Goal: Submit feedback/report problem

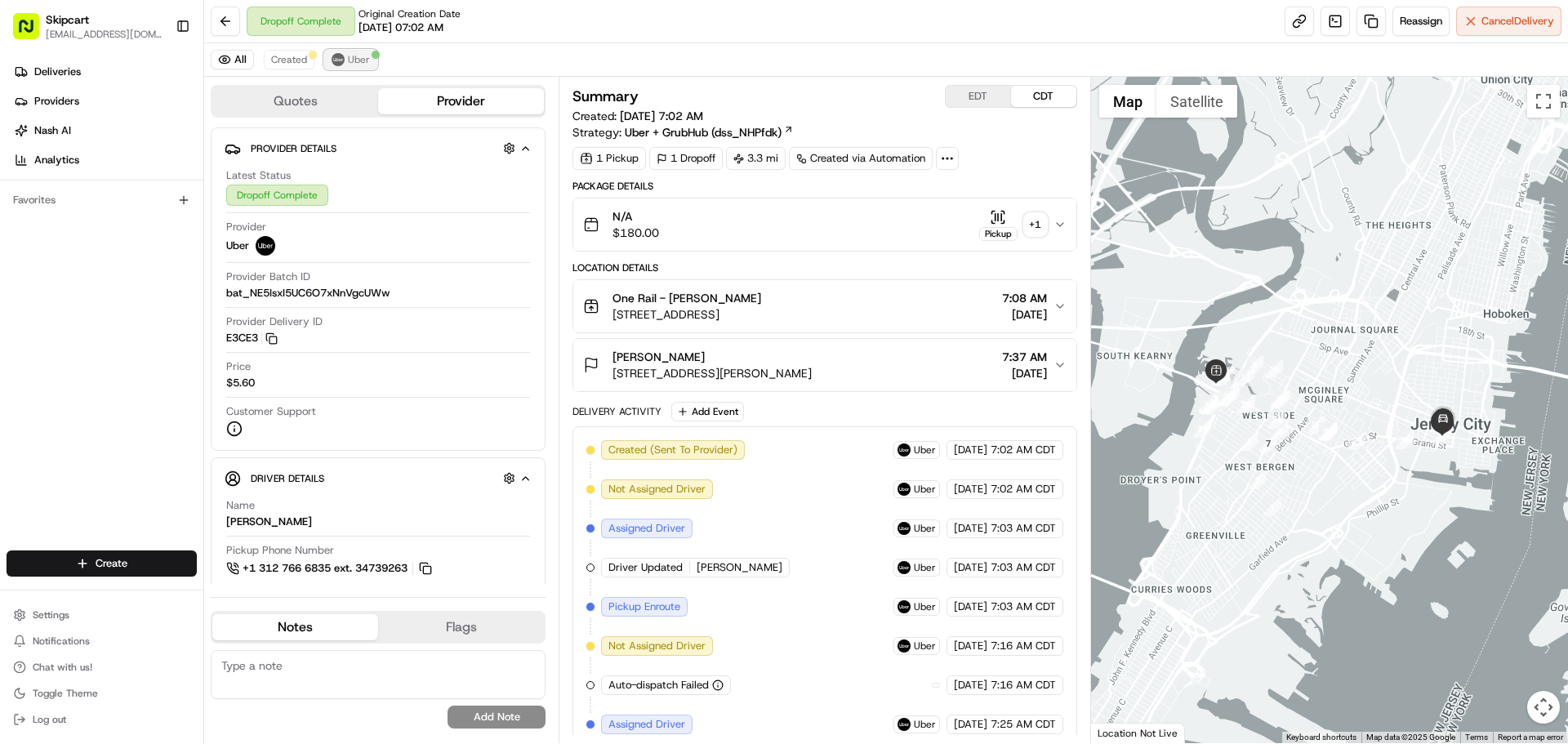
click at [361, 62] on span "Uber" at bounding box center [359, 60] width 22 height 14
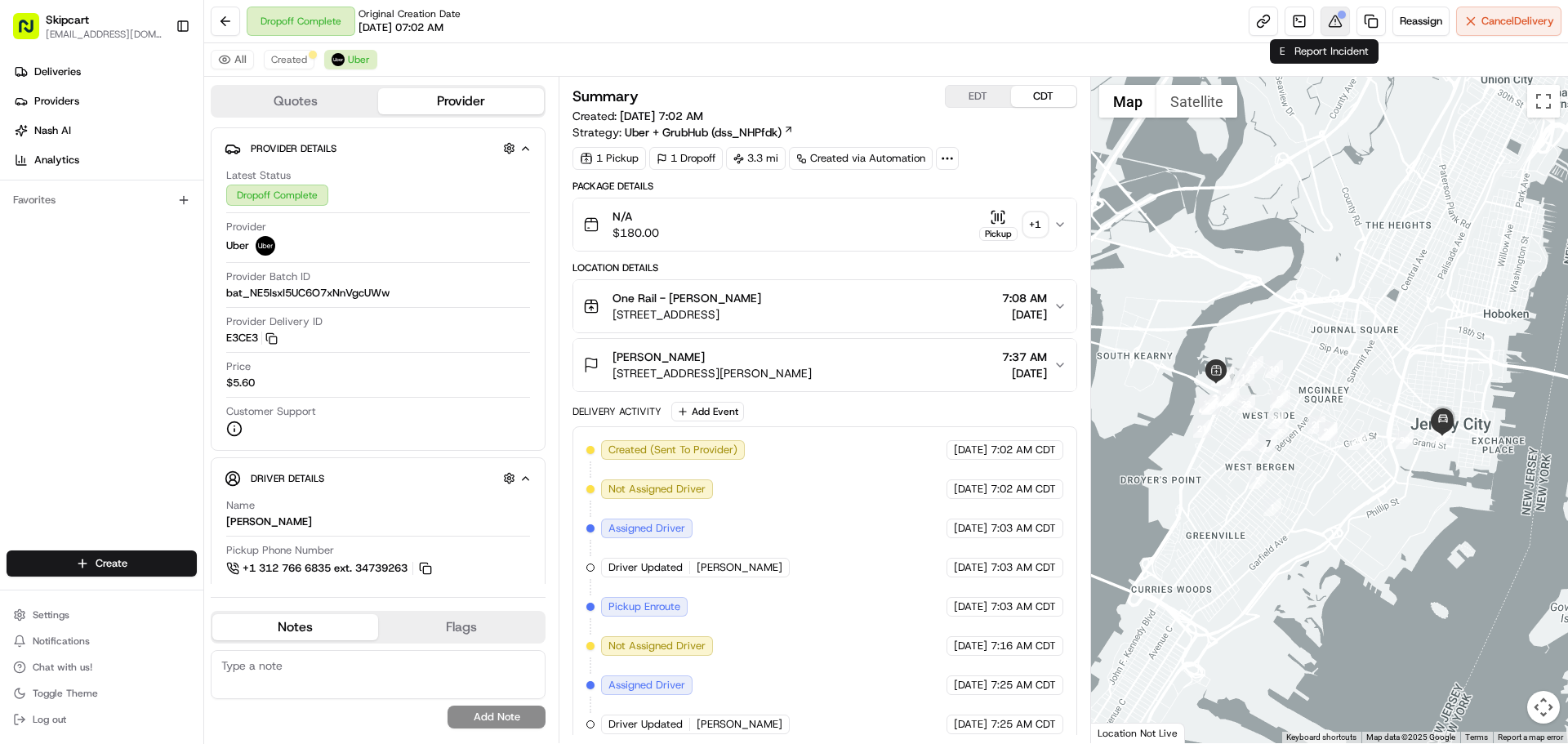
click at [1327, 15] on button at bounding box center [1334, 21] width 29 height 29
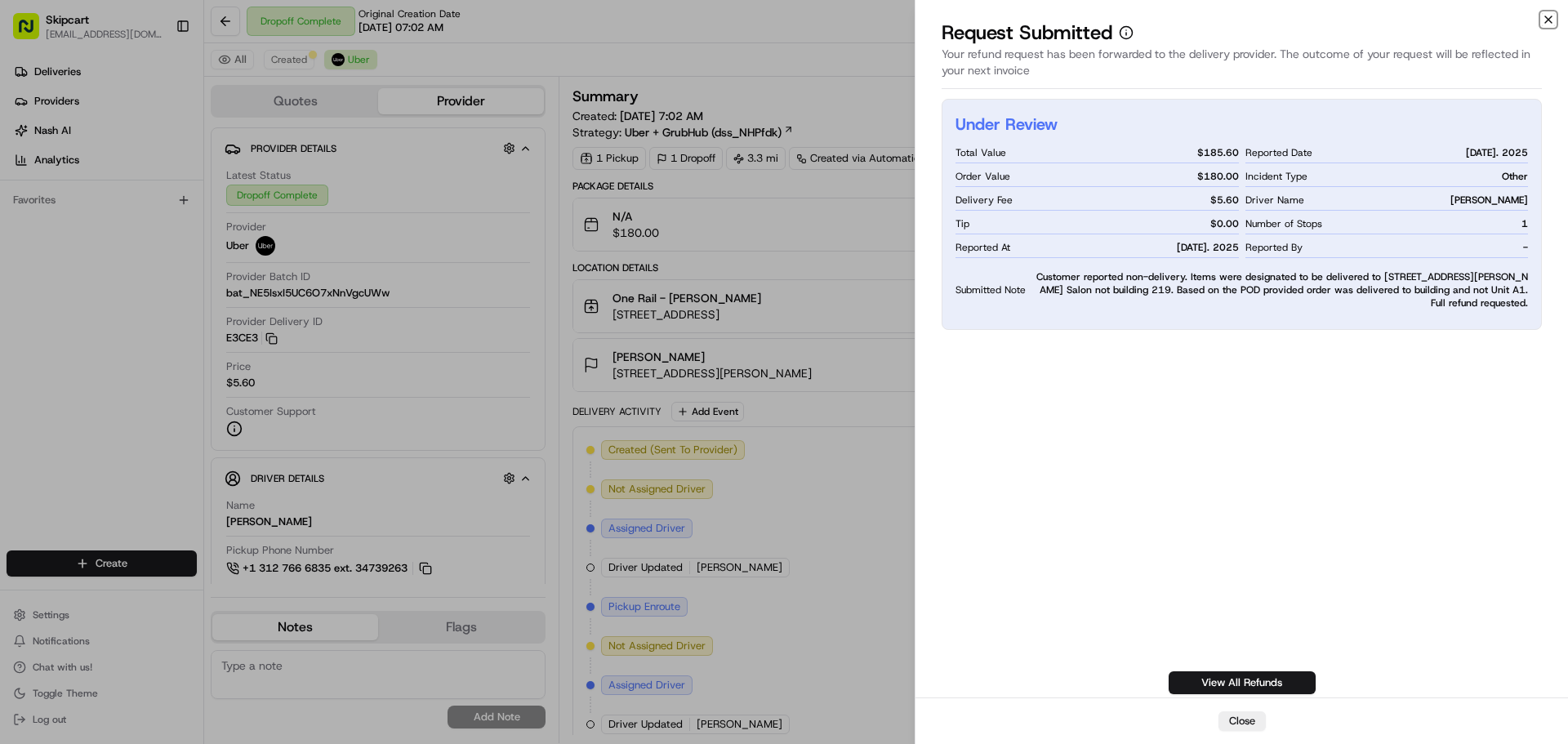
click at [1544, 24] on icon "button" at bounding box center [1549, 20] width 14 height 14
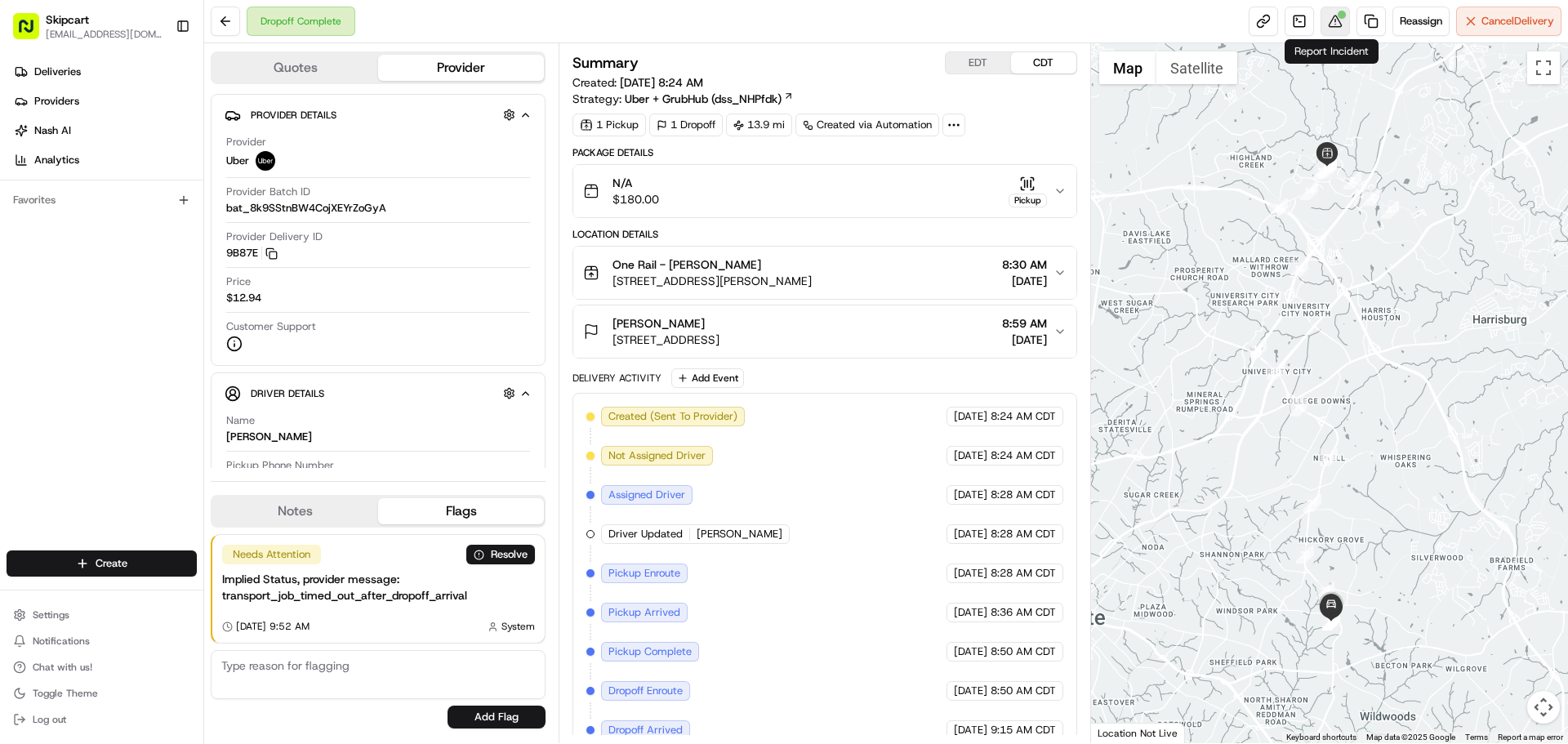
click at [1326, 28] on button at bounding box center [1334, 21] width 29 height 29
click at [1324, 25] on button at bounding box center [1334, 21] width 29 height 29
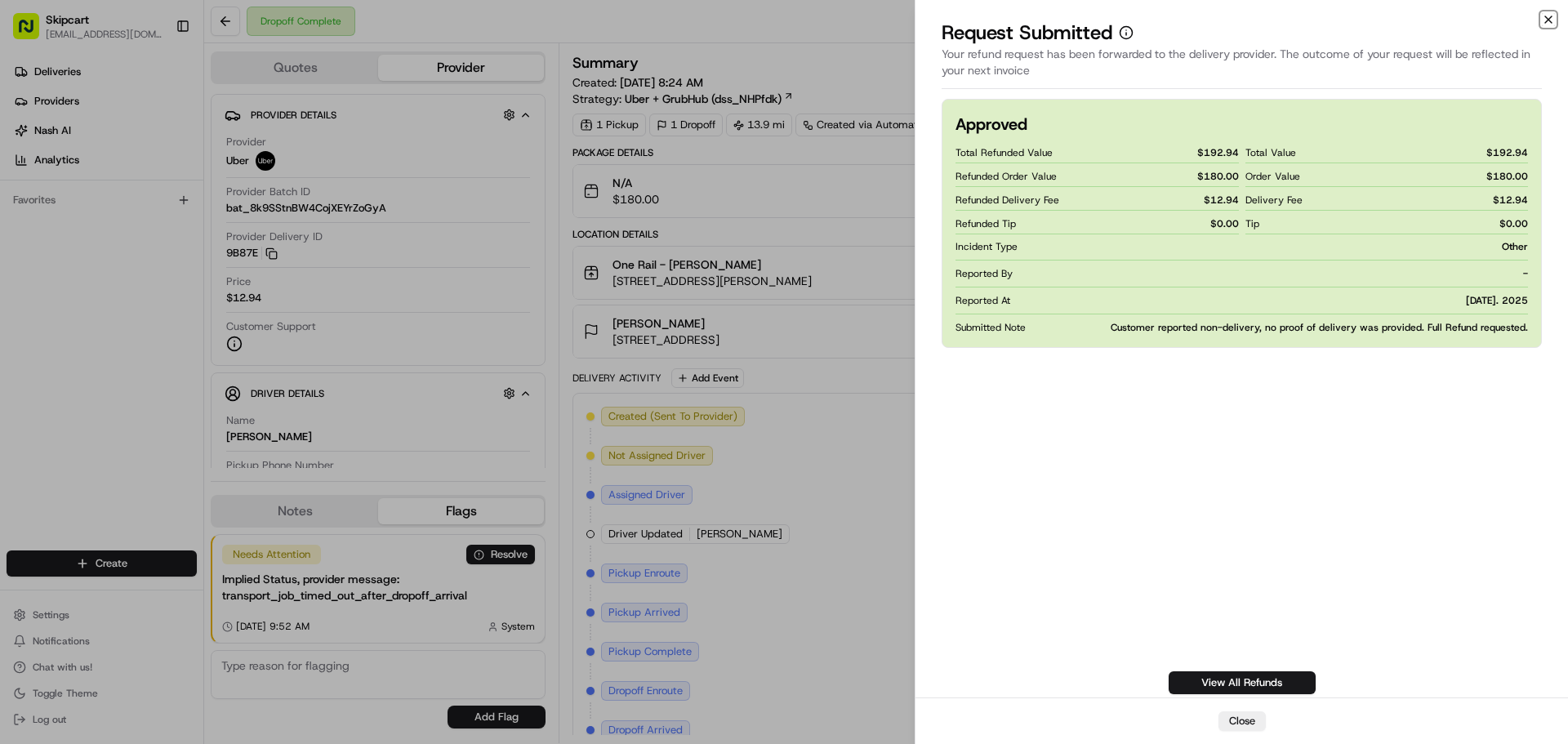
click at [1551, 25] on icon "button" at bounding box center [1549, 20] width 14 height 14
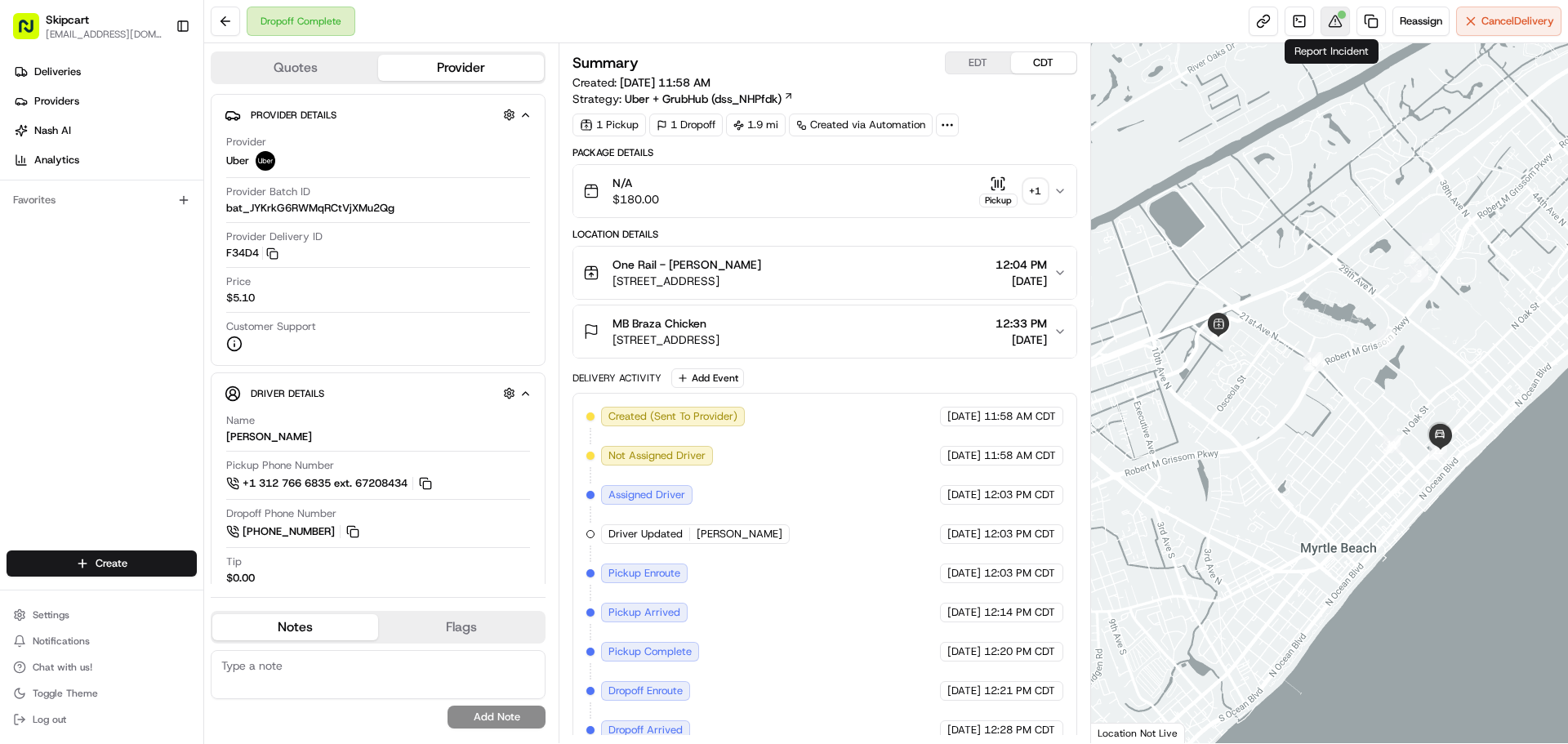
click at [1333, 31] on button at bounding box center [1334, 21] width 29 height 29
